Goal: Information Seeking & Learning: Learn about a topic

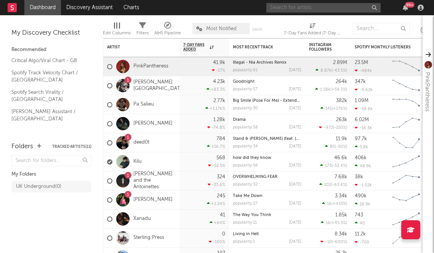
click at [343, 8] on input "text" at bounding box center [323, 8] width 114 height 10
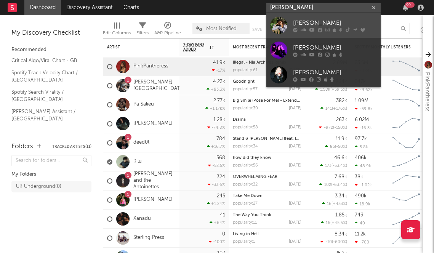
type input "[PERSON_NAME]"
click at [297, 22] on div "[PERSON_NAME]" at bounding box center [335, 22] width 84 height 9
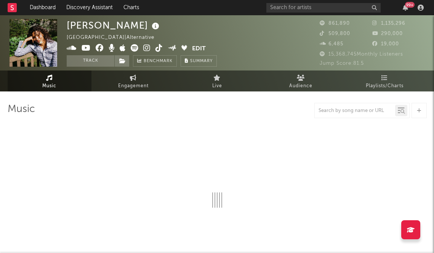
select select "6m"
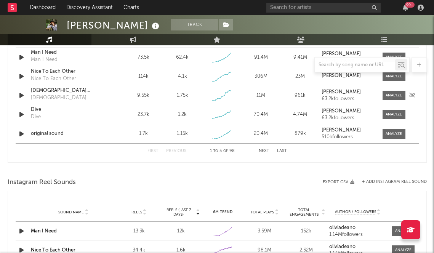
scroll to position [498, 0]
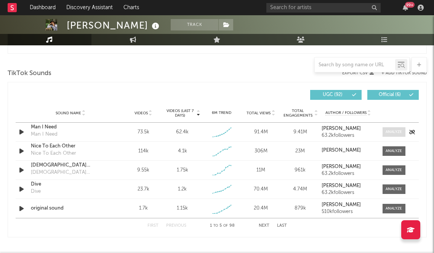
click at [392, 129] on div at bounding box center [393, 132] width 16 height 6
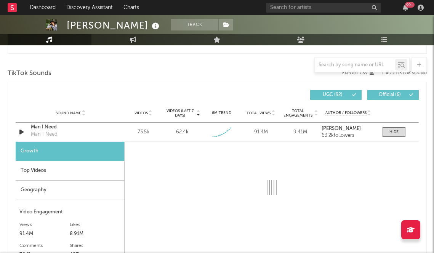
select select "1w"
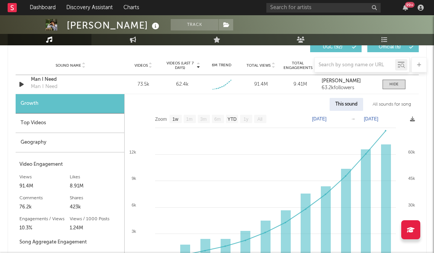
scroll to position [570, 0]
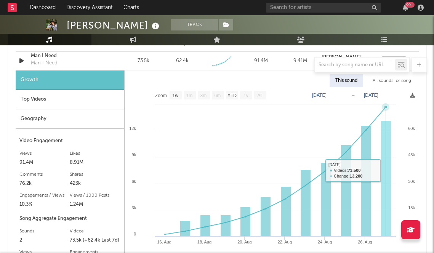
click at [382, 171] on rect at bounding box center [386, 179] width 10 height 116
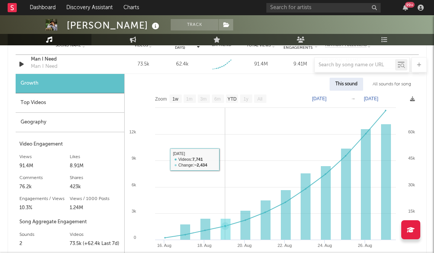
scroll to position [565, 0]
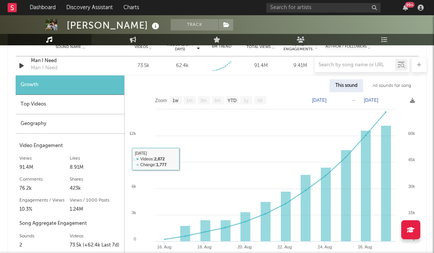
click at [42, 105] on div "Top Videos" at bounding box center [70, 104] width 109 height 19
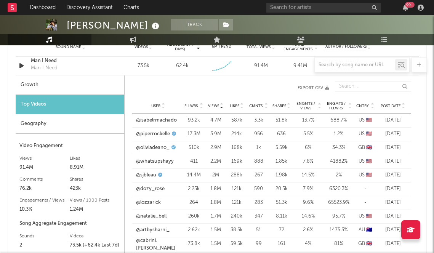
click at [385, 105] on span "Post Date" at bounding box center [390, 106] width 20 height 5
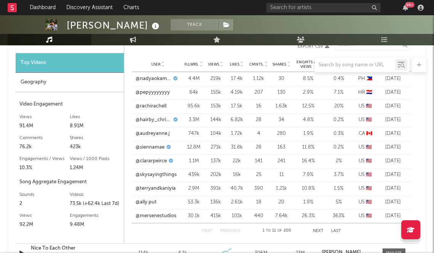
scroll to position [603, 0]
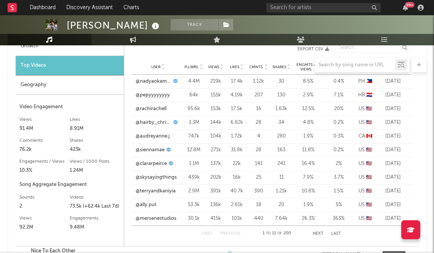
click at [318, 231] on button "Next" at bounding box center [318, 233] width 11 height 4
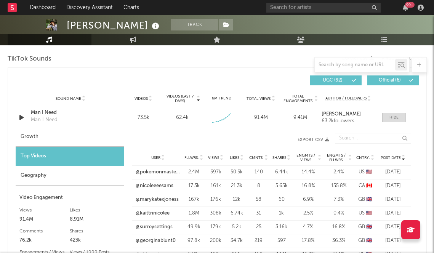
scroll to position [652, 0]
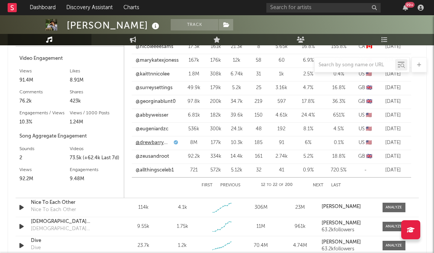
click at [148, 145] on link "@drewbarrymore" at bounding box center [154, 143] width 36 height 8
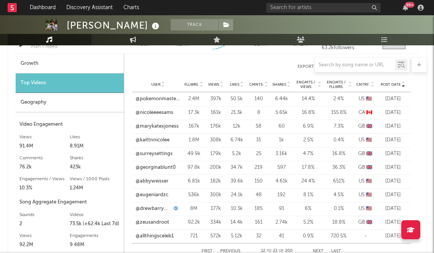
scroll to position [578, 0]
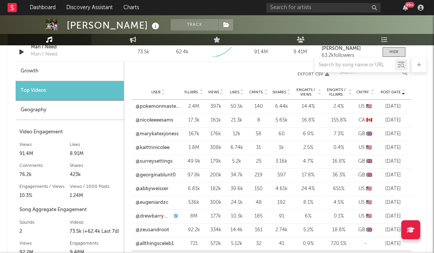
click at [340, 88] on span "Engmts / Fllwrs." at bounding box center [336, 92] width 22 height 9
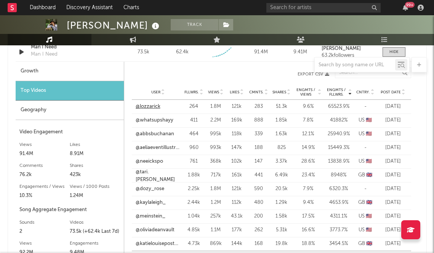
click at [153, 107] on link "@lozzarick" at bounding box center [148, 107] width 25 height 8
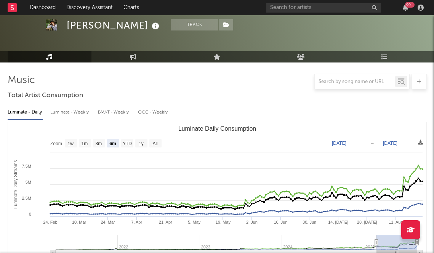
scroll to position [0, 0]
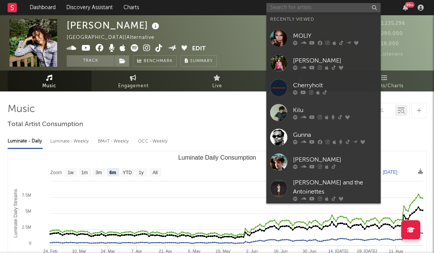
click at [342, 4] on input "text" at bounding box center [323, 8] width 114 height 10
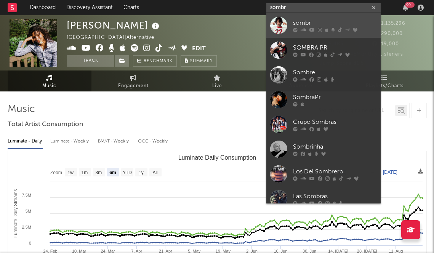
type input "sombr"
click at [305, 20] on div "sombr" at bounding box center [335, 22] width 84 height 9
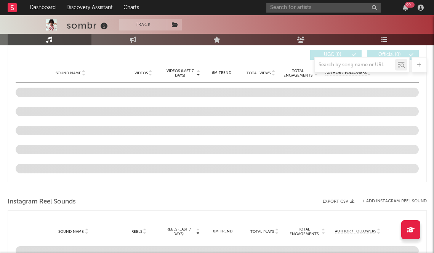
scroll to position [476, 0]
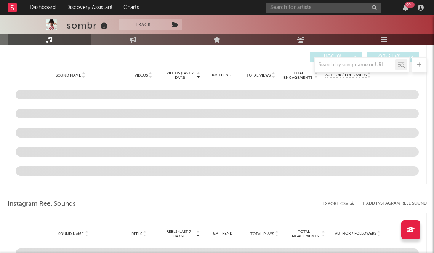
select select "6m"
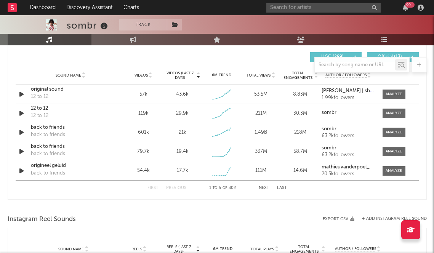
scroll to position [510, 0]
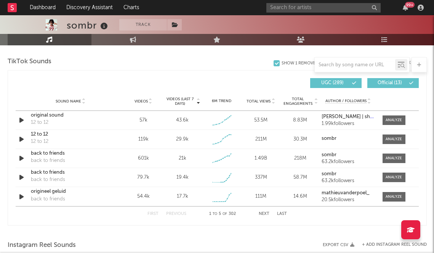
click at [190, 101] on span "Videos (last 7 days)" at bounding box center [179, 101] width 31 height 9
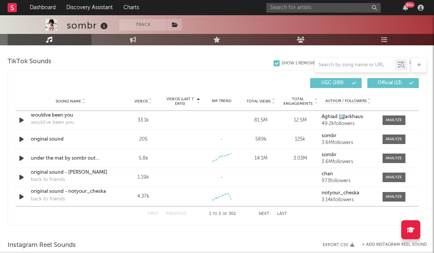
click at [190, 101] on span "Videos (last 7 days)" at bounding box center [179, 101] width 31 height 9
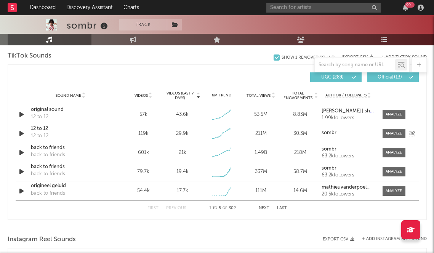
scroll to position [515, 0]
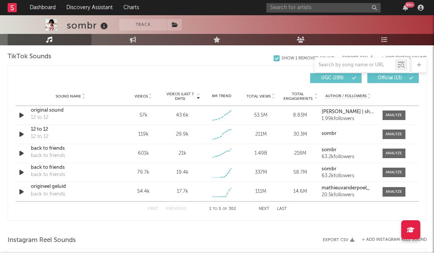
click at [263, 210] on button "Next" at bounding box center [264, 209] width 11 height 4
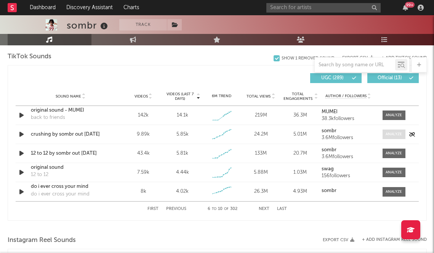
click at [392, 130] on span at bounding box center [393, 134] width 23 height 10
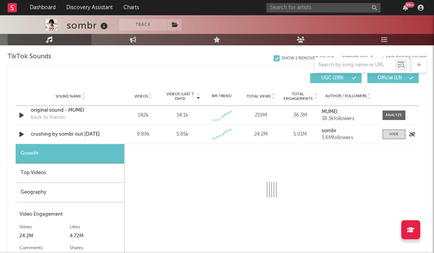
select select "1w"
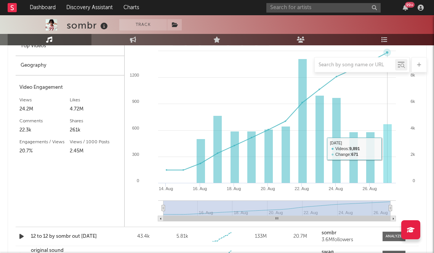
scroll to position [740, 0]
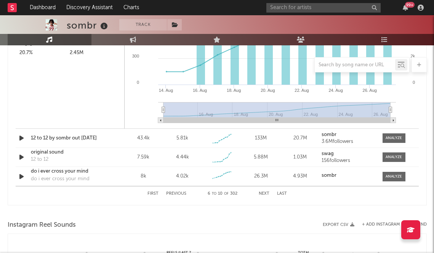
click at [264, 196] on div "First Previous 6 to 10 of 302 Next Last" at bounding box center [216, 193] width 139 height 15
click at [263, 192] on button "Next" at bounding box center [264, 194] width 11 height 4
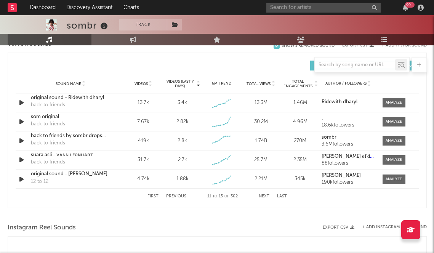
scroll to position [530, 0]
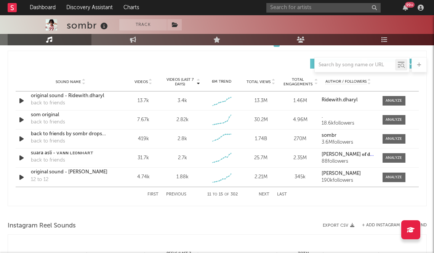
click at [259, 192] on button "Next" at bounding box center [264, 194] width 11 height 4
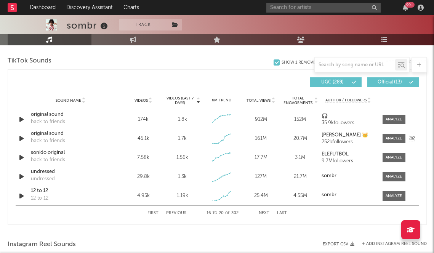
scroll to position [510, 0]
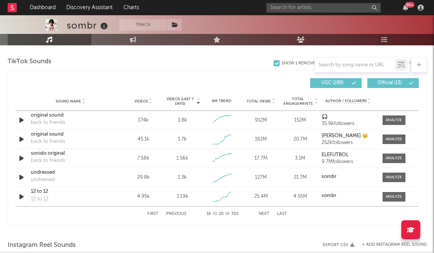
click at [260, 215] on button "Next" at bounding box center [264, 214] width 11 height 4
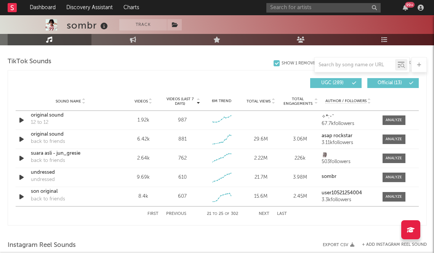
click at [260, 215] on button "Next" at bounding box center [264, 214] width 11 height 4
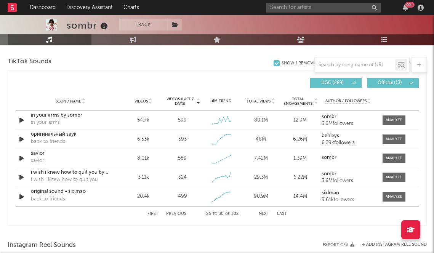
click at [260, 215] on button "Next" at bounding box center [264, 214] width 11 height 4
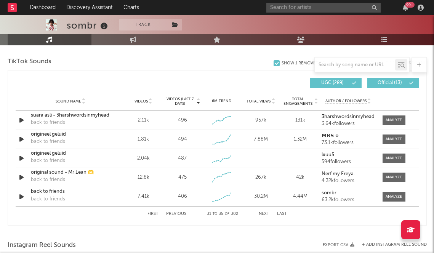
click at [260, 216] on div "First Previous 31 to 35 of 302 Next Last" at bounding box center [216, 213] width 139 height 15
click at [261, 213] on button "Next" at bounding box center [264, 214] width 11 height 4
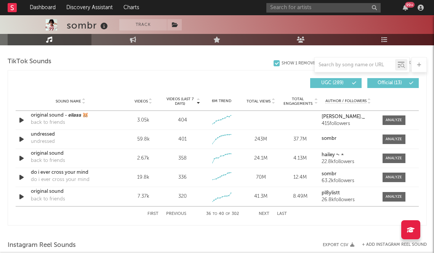
click at [261, 213] on button "Next" at bounding box center [264, 214] width 11 height 4
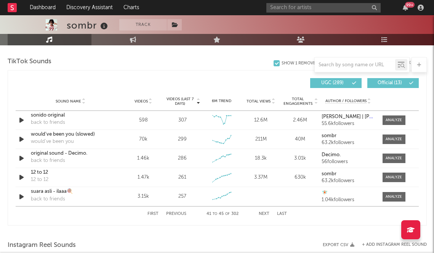
click at [173, 215] on button "Previous" at bounding box center [176, 214] width 20 height 4
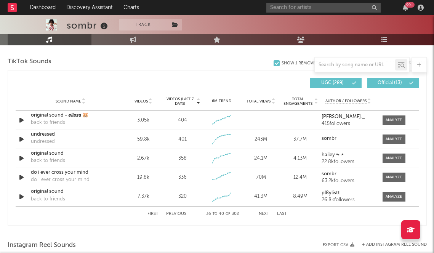
click at [149, 211] on div "First Previous 36 to 40 of 302 Next Last" at bounding box center [216, 213] width 139 height 15
click at [150, 212] on button "First" at bounding box center [152, 214] width 11 height 4
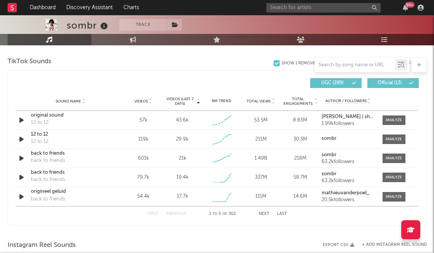
click at [266, 99] on span "Total Views" at bounding box center [258, 101] width 24 height 5
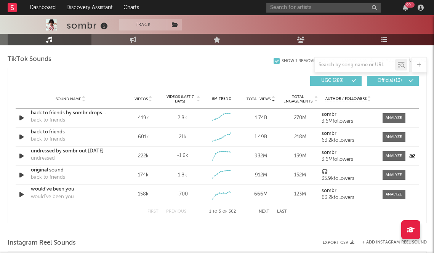
scroll to position [513, 0]
click at [262, 211] on button "Next" at bounding box center [264, 211] width 11 height 4
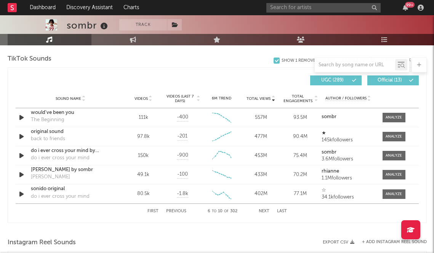
click at [262, 209] on div "First Previous 6 to 10 of 302 Next Last" at bounding box center [216, 211] width 139 height 15
click at [262, 209] on button "Next" at bounding box center [264, 211] width 11 height 4
